Goal: Information Seeking & Learning: Learn about a topic

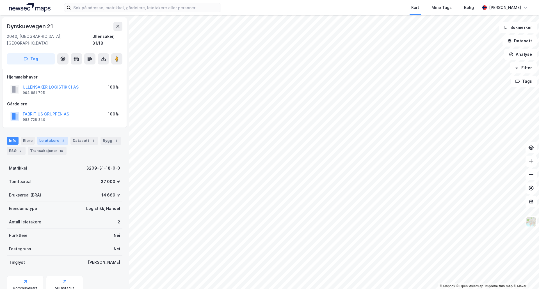
click at [42, 137] on div "Leietakere 2" at bounding box center [52, 141] width 31 height 8
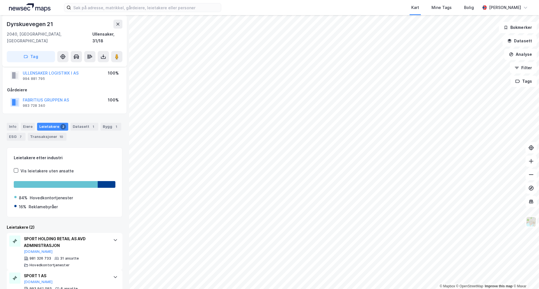
scroll to position [25, 0]
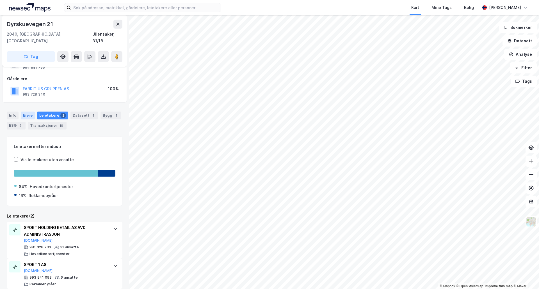
click at [27, 112] on div "Eiere" at bounding box center [28, 116] width 14 height 8
